Goal: Navigation & Orientation: Find specific page/section

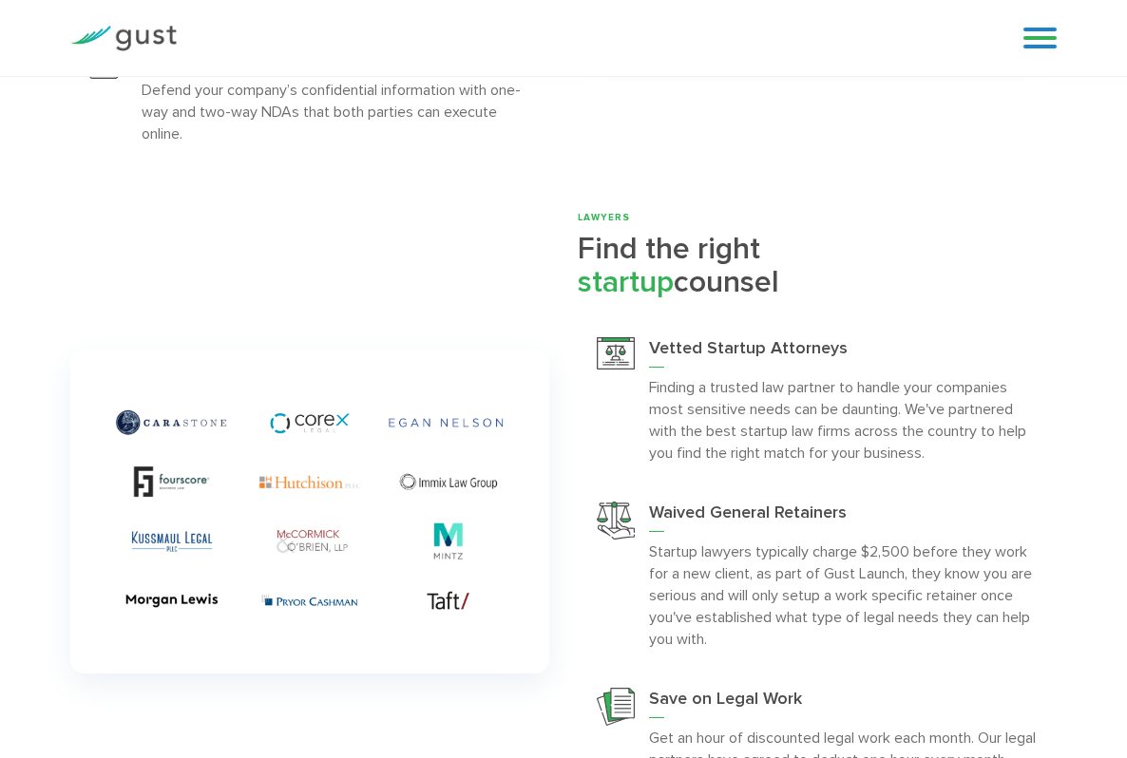
scroll to position [3346, 0]
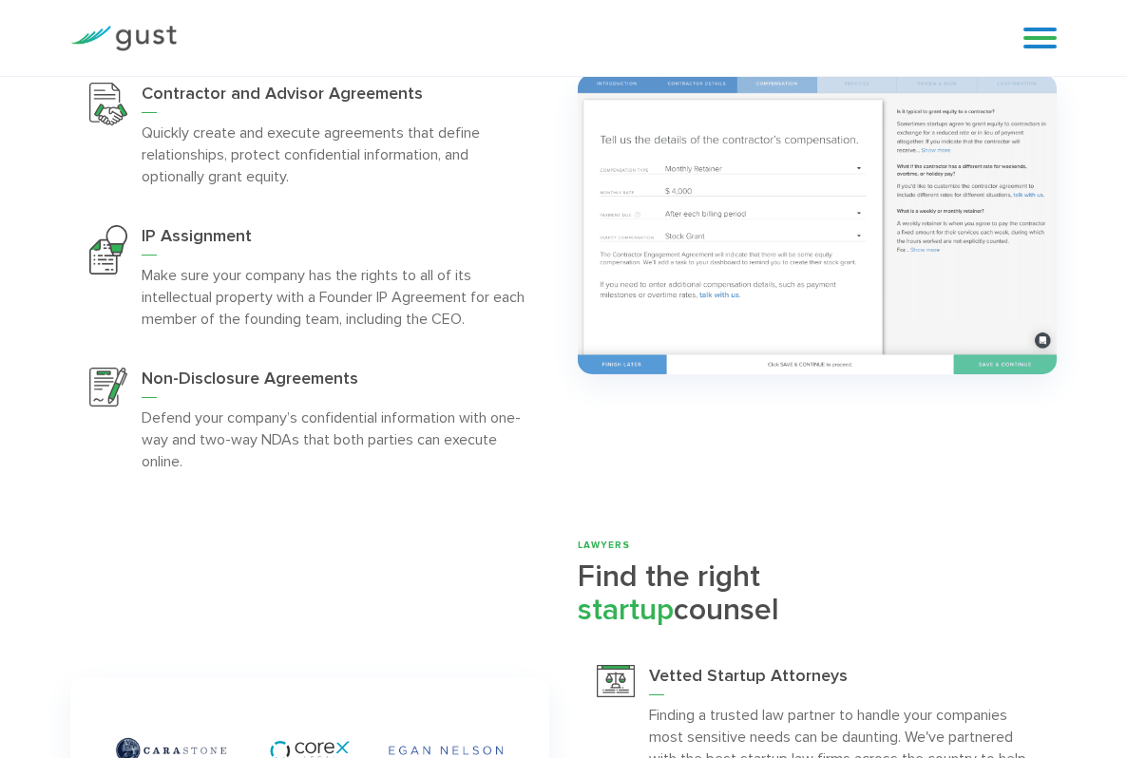
click at [1038, 38] on link at bounding box center [1039, 38] width 33 height 28
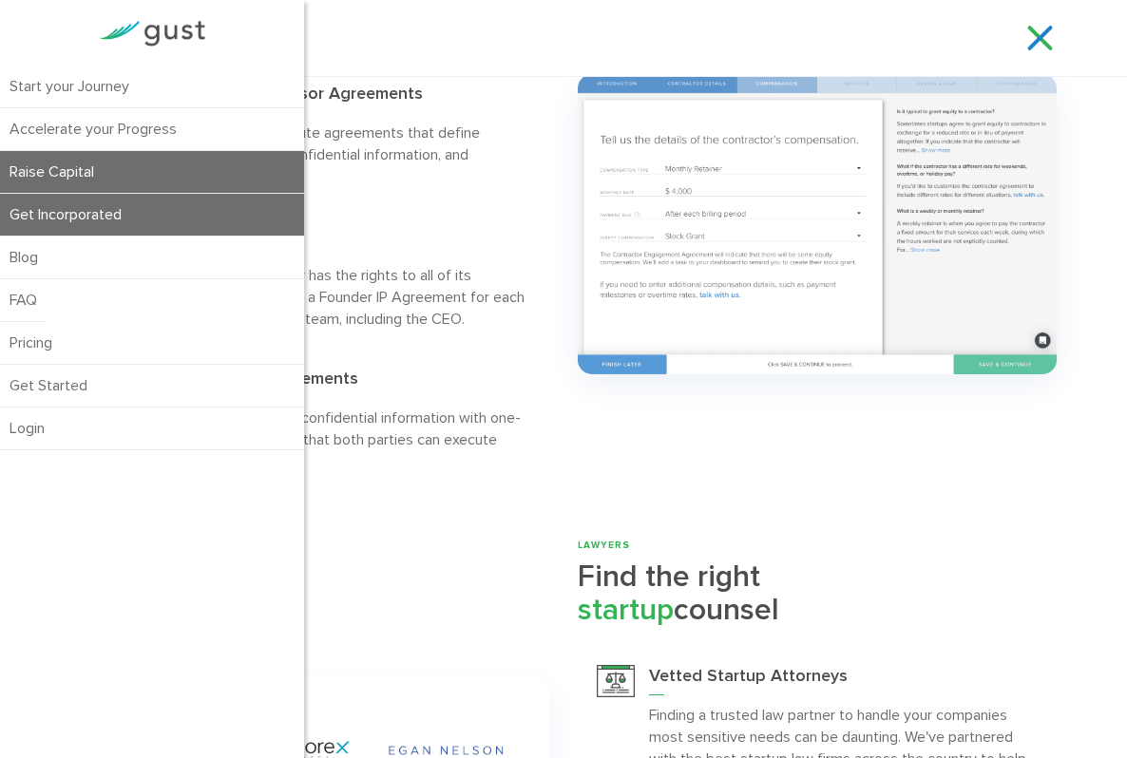
click at [193, 174] on link "Raise Capital" at bounding box center [152, 172] width 304 height 42
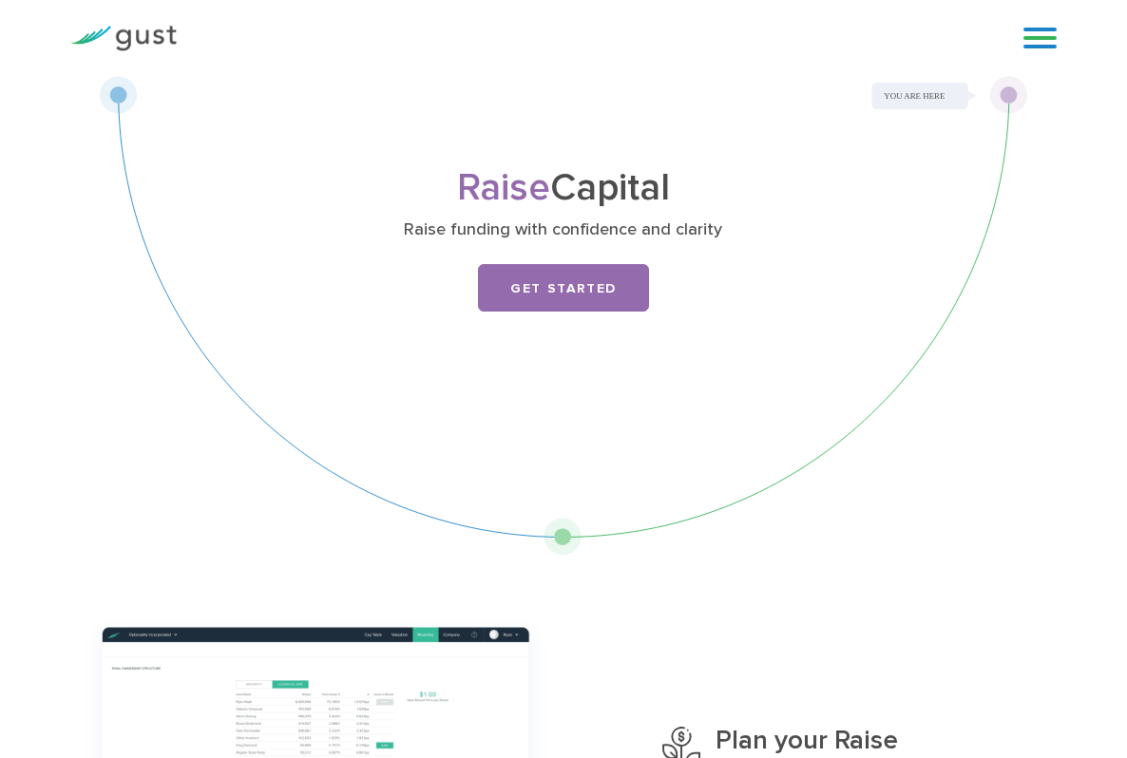
click at [1036, 29] on link at bounding box center [1039, 38] width 33 height 28
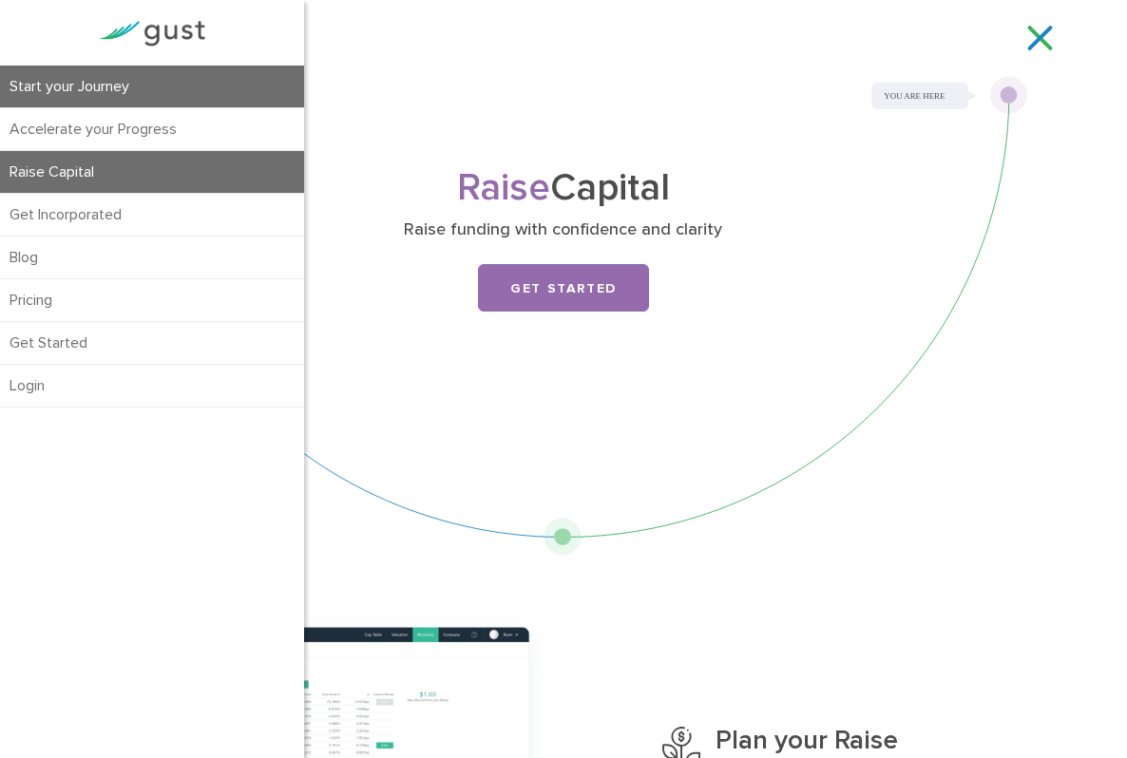
click at [140, 84] on link "Start your Journey" at bounding box center [152, 87] width 304 height 42
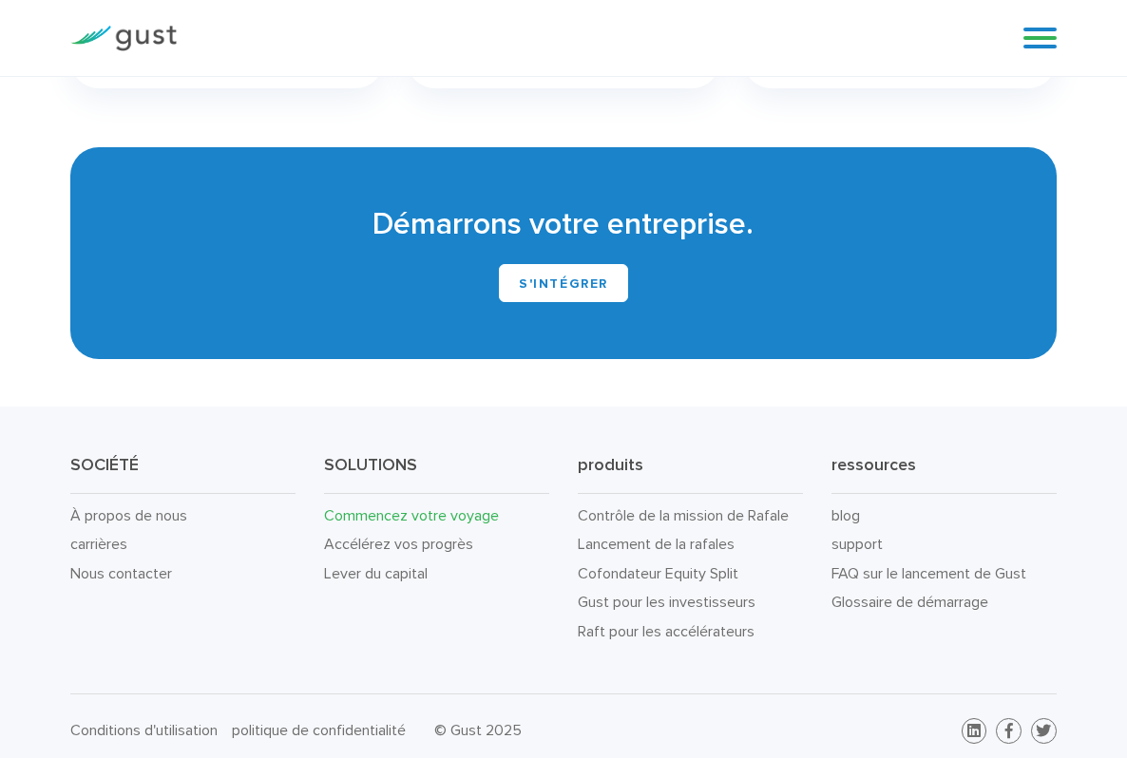
scroll to position [2983, 0]
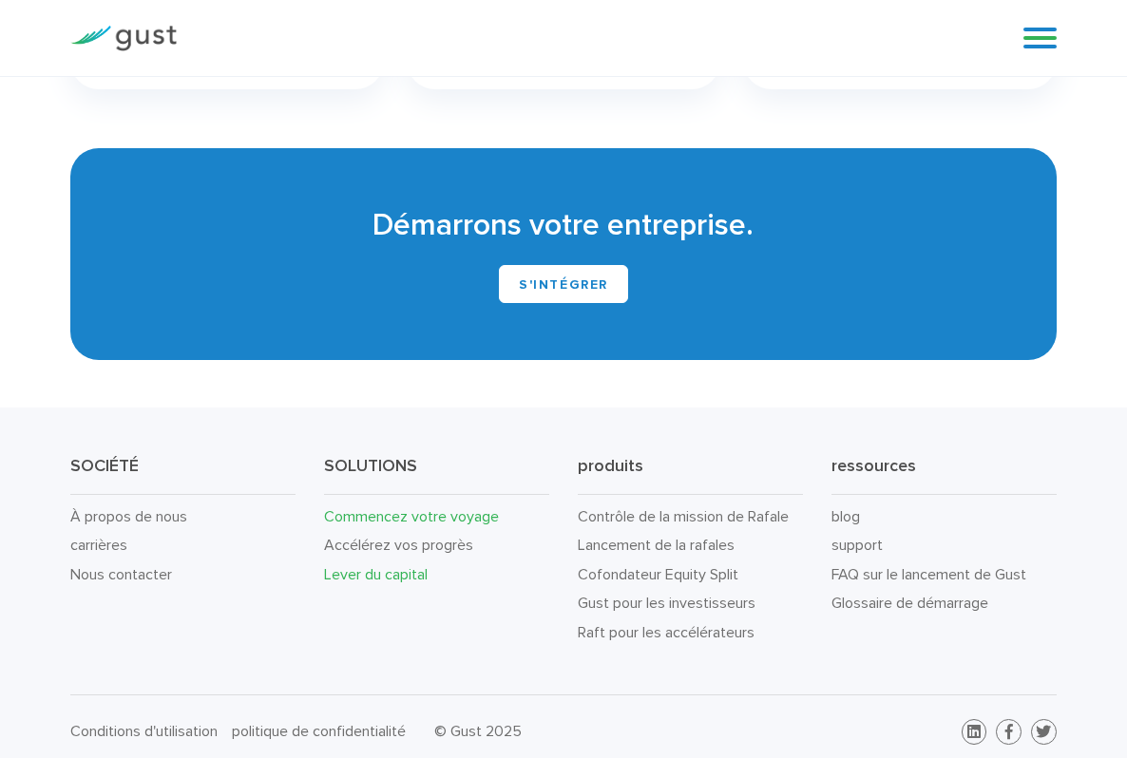
click at [411, 565] on link "Lever du capital" at bounding box center [376, 574] width 104 height 18
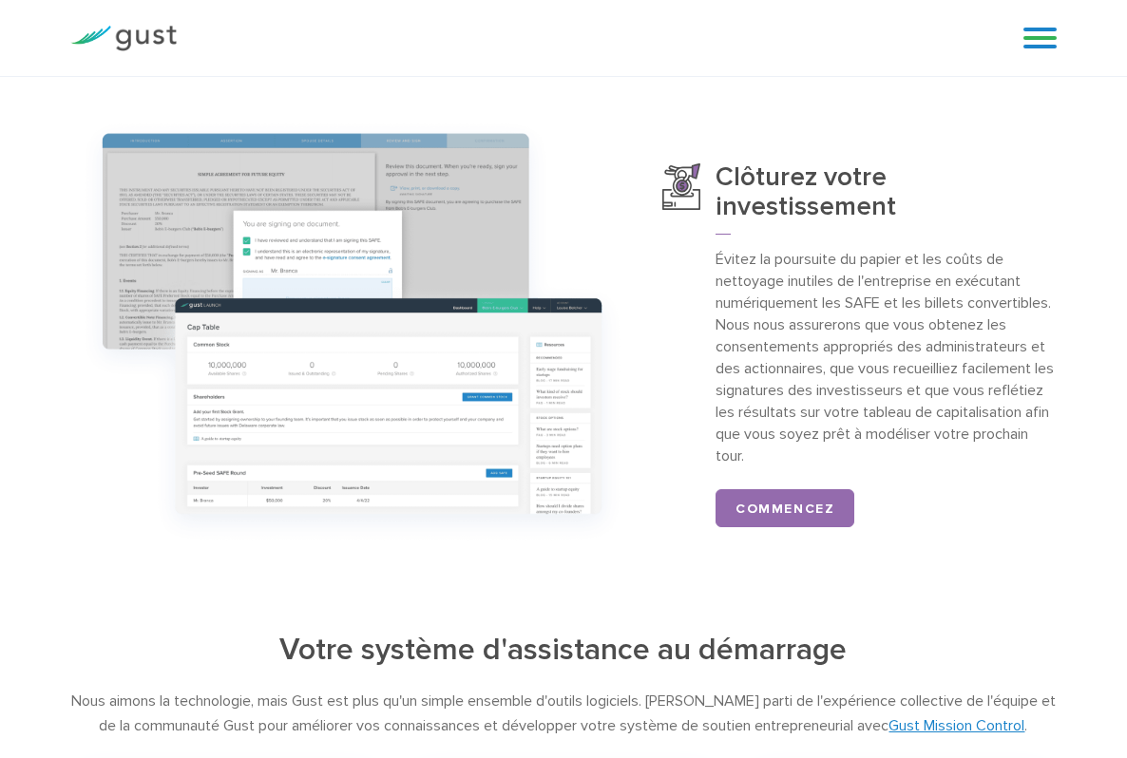
scroll to position [1507, 0]
